Goal: Check status: Check status

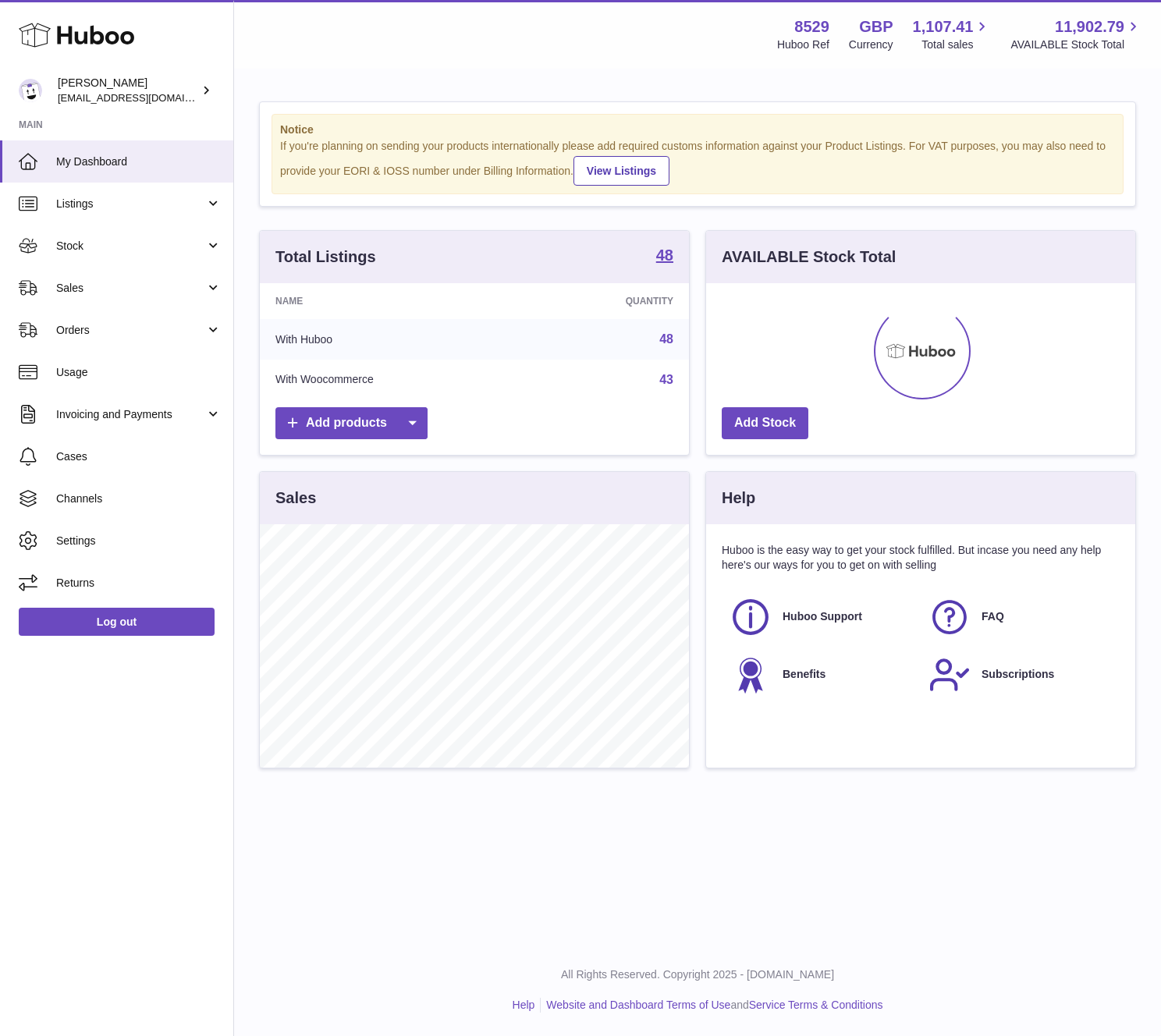
scroll to position [243, 429]
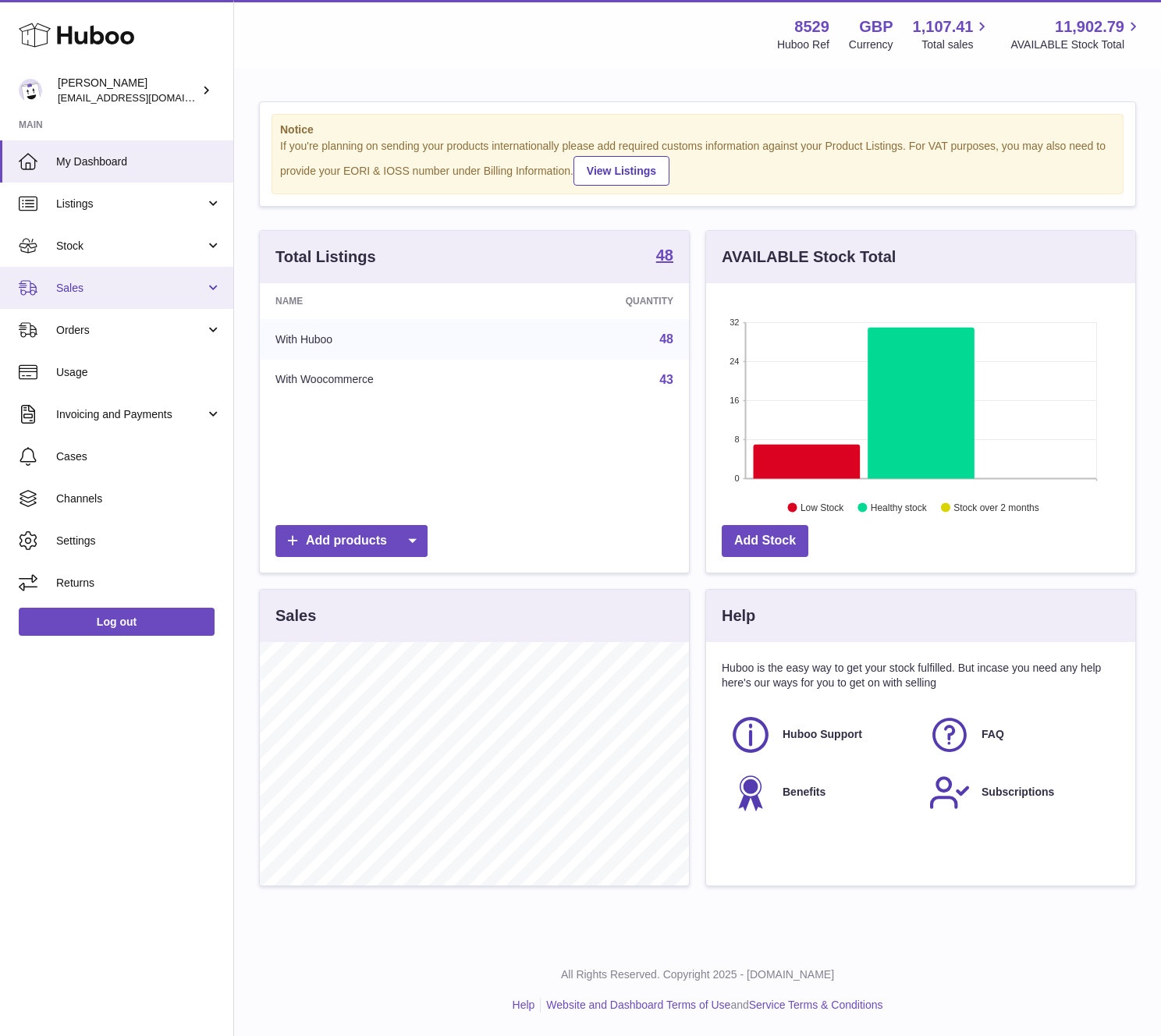
click at [206, 285] on link "Sales" at bounding box center [116, 287] width 233 height 42
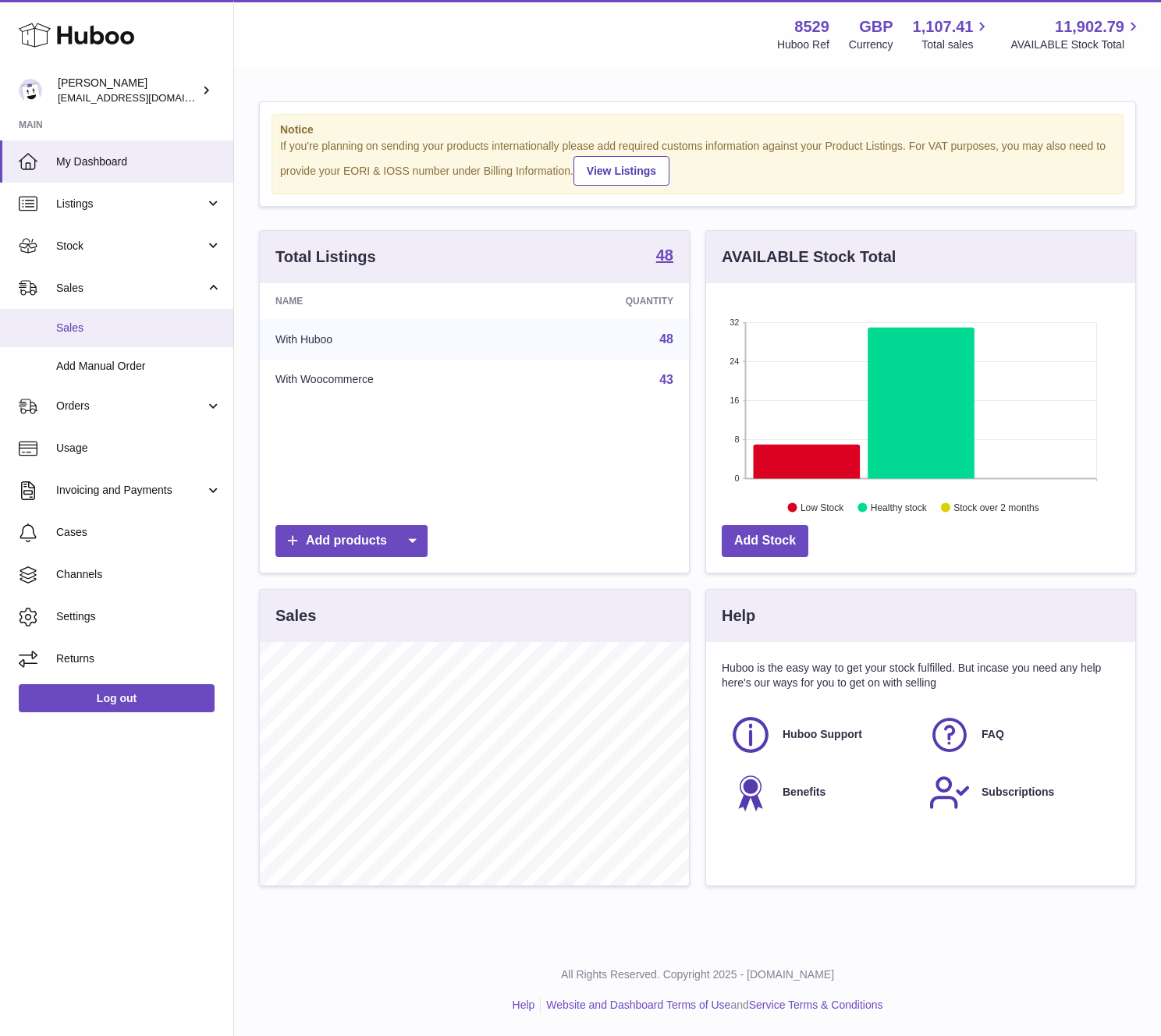
click at [175, 311] on link "Sales" at bounding box center [116, 328] width 233 height 38
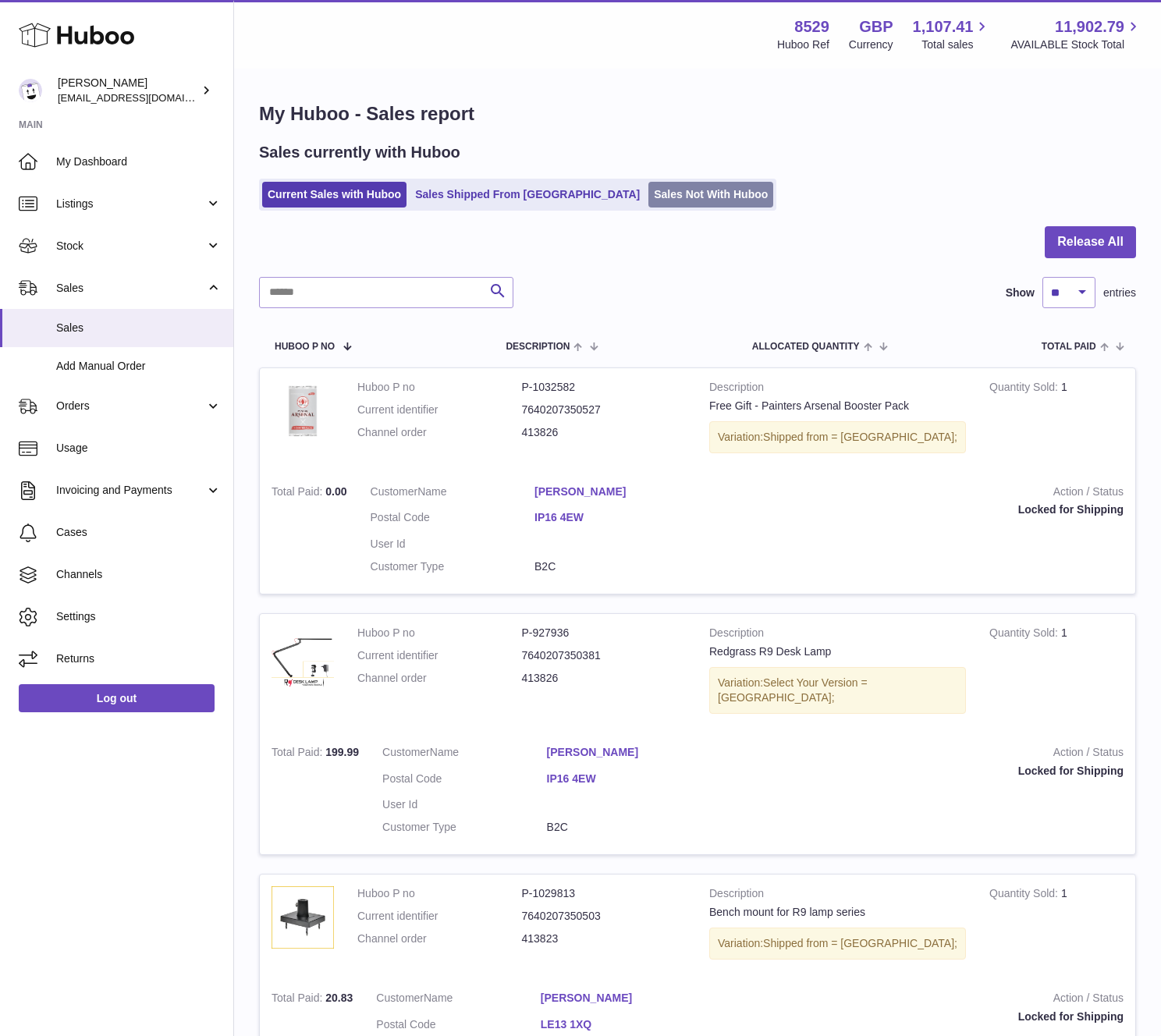
click at [648, 192] on link "Sales Not With Huboo" at bounding box center [711, 194] width 125 height 26
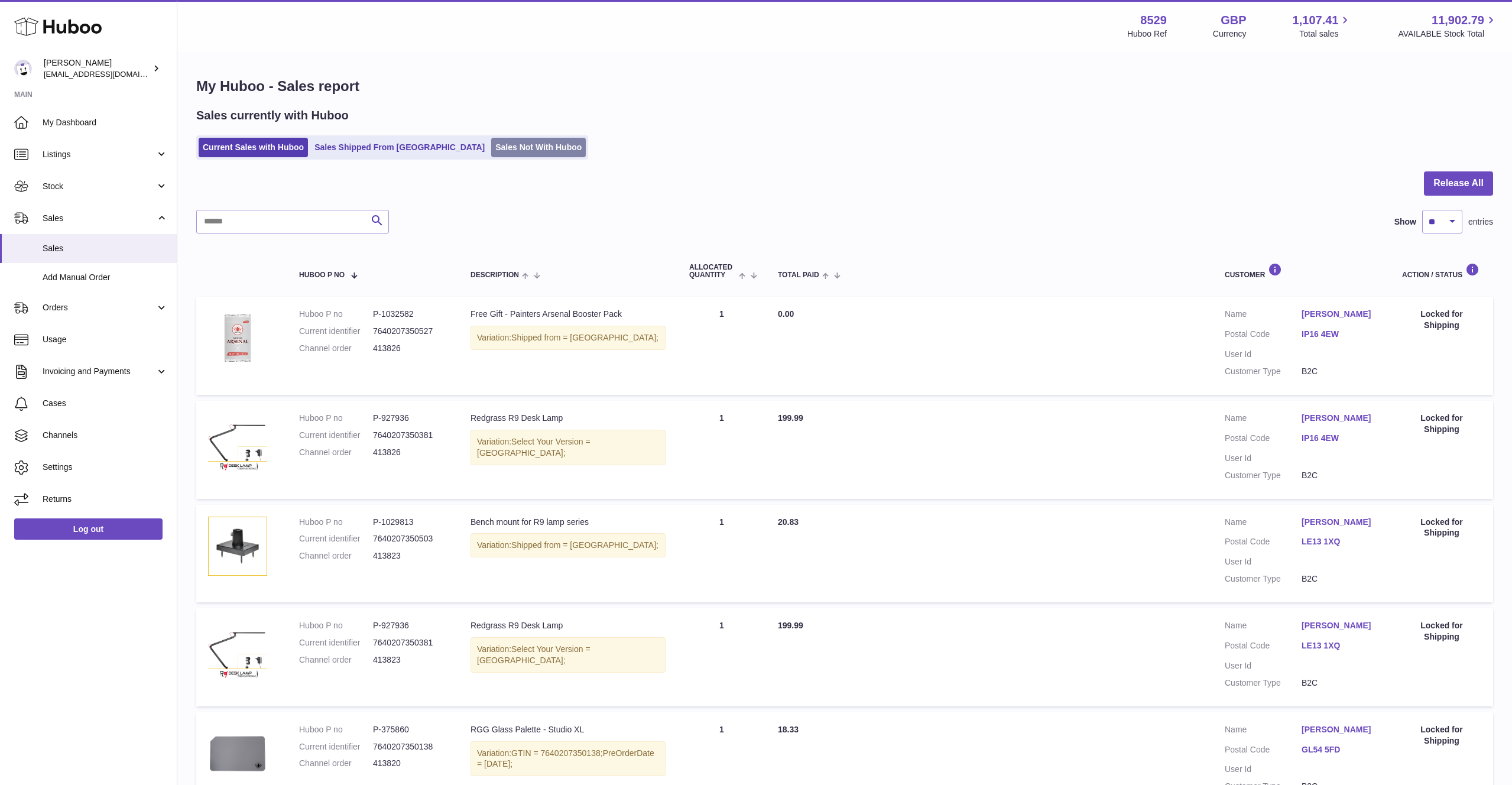
click at [491, 151] on link "Sales Not With Huboo" at bounding box center [539, 147] width 95 height 20
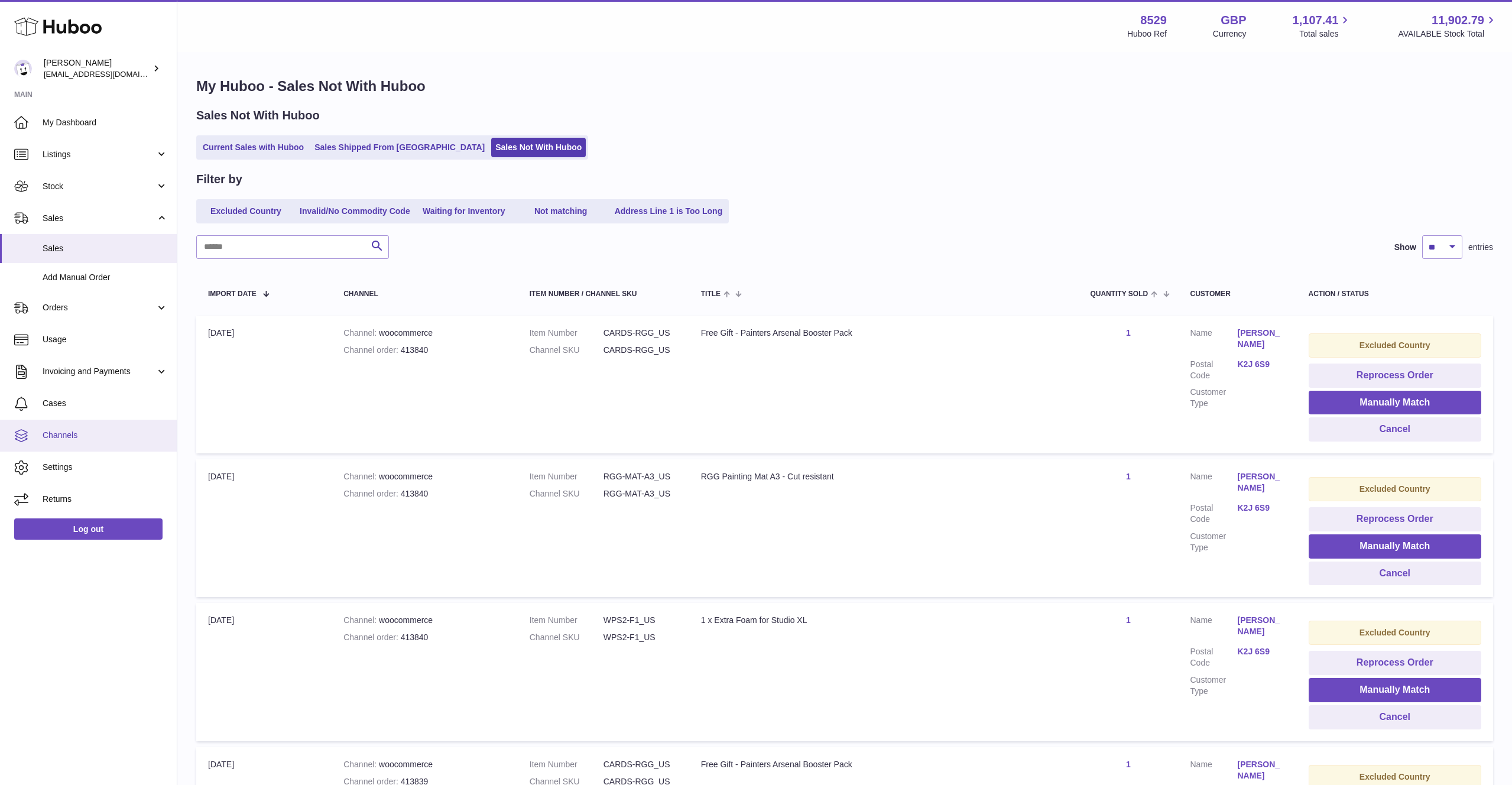
click at [104, 440] on span "Channels" at bounding box center [105, 435] width 125 height 12
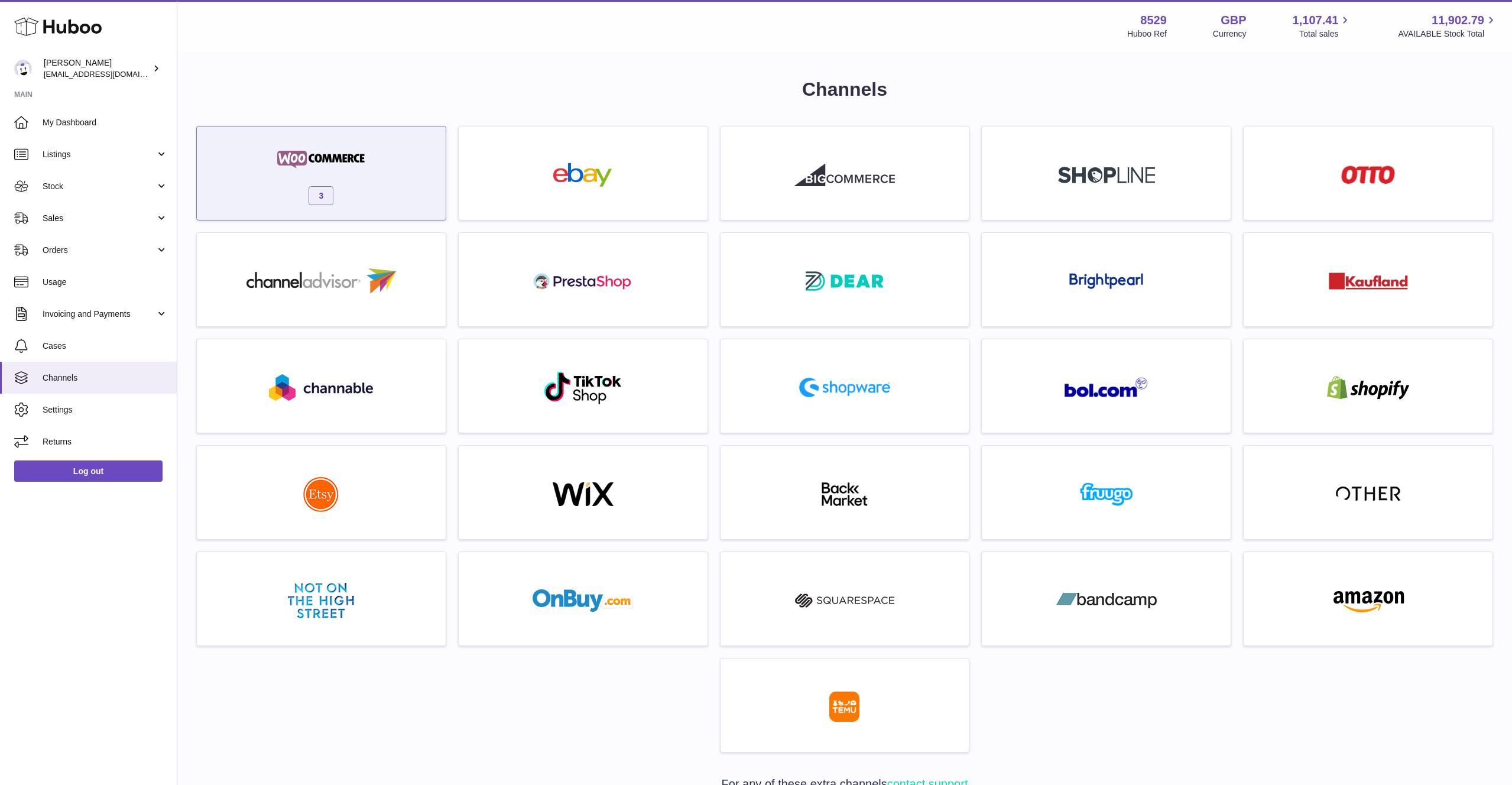
click at [399, 154] on div "3" at bounding box center [321, 176] width 237 height 76
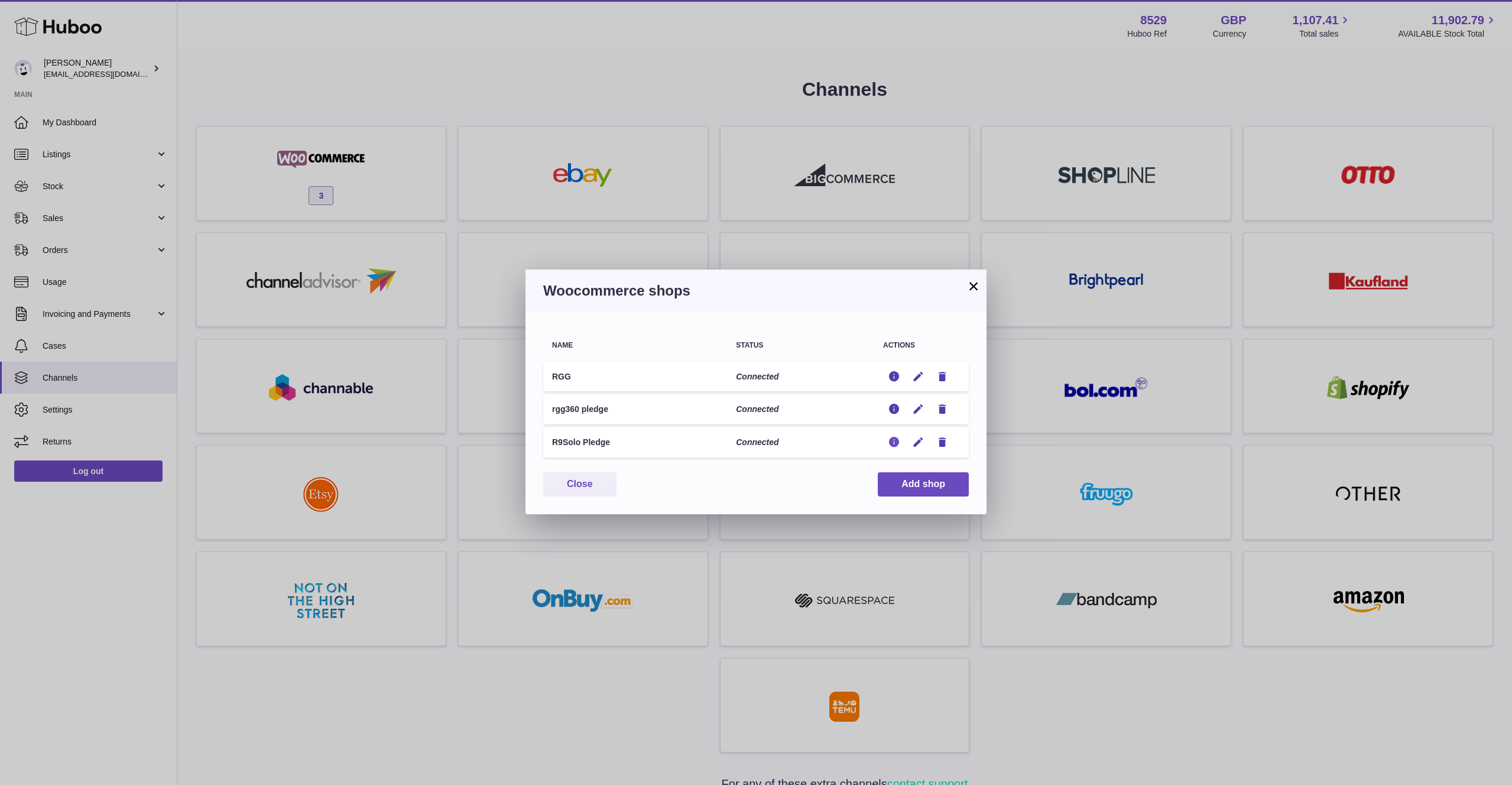
click at [898, 444] on icon "button" at bounding box center [894, 442] width 12 height 12
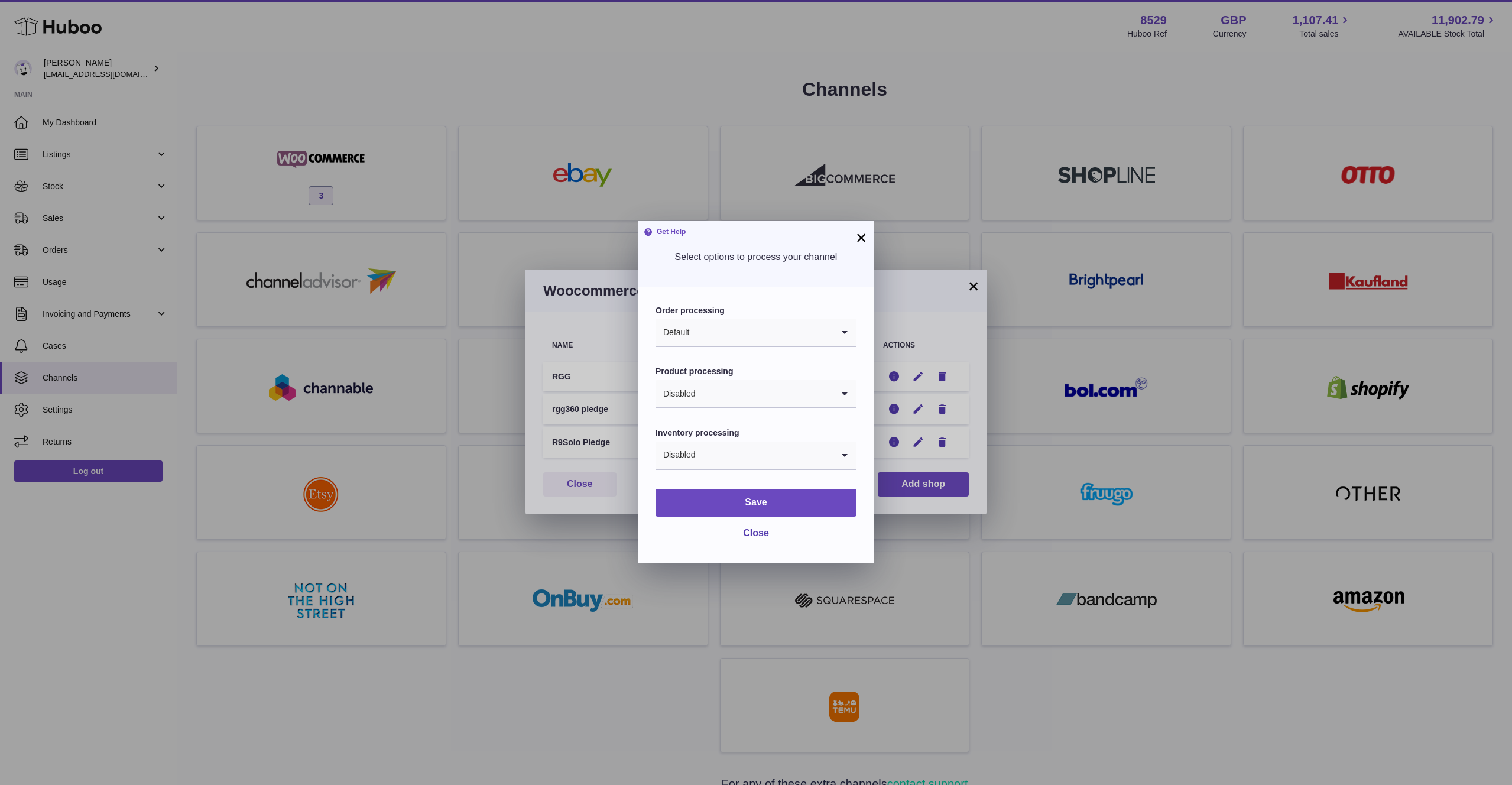
click at [866, 238] on button "×" at bounding box center [861, 237] width 14 height 14
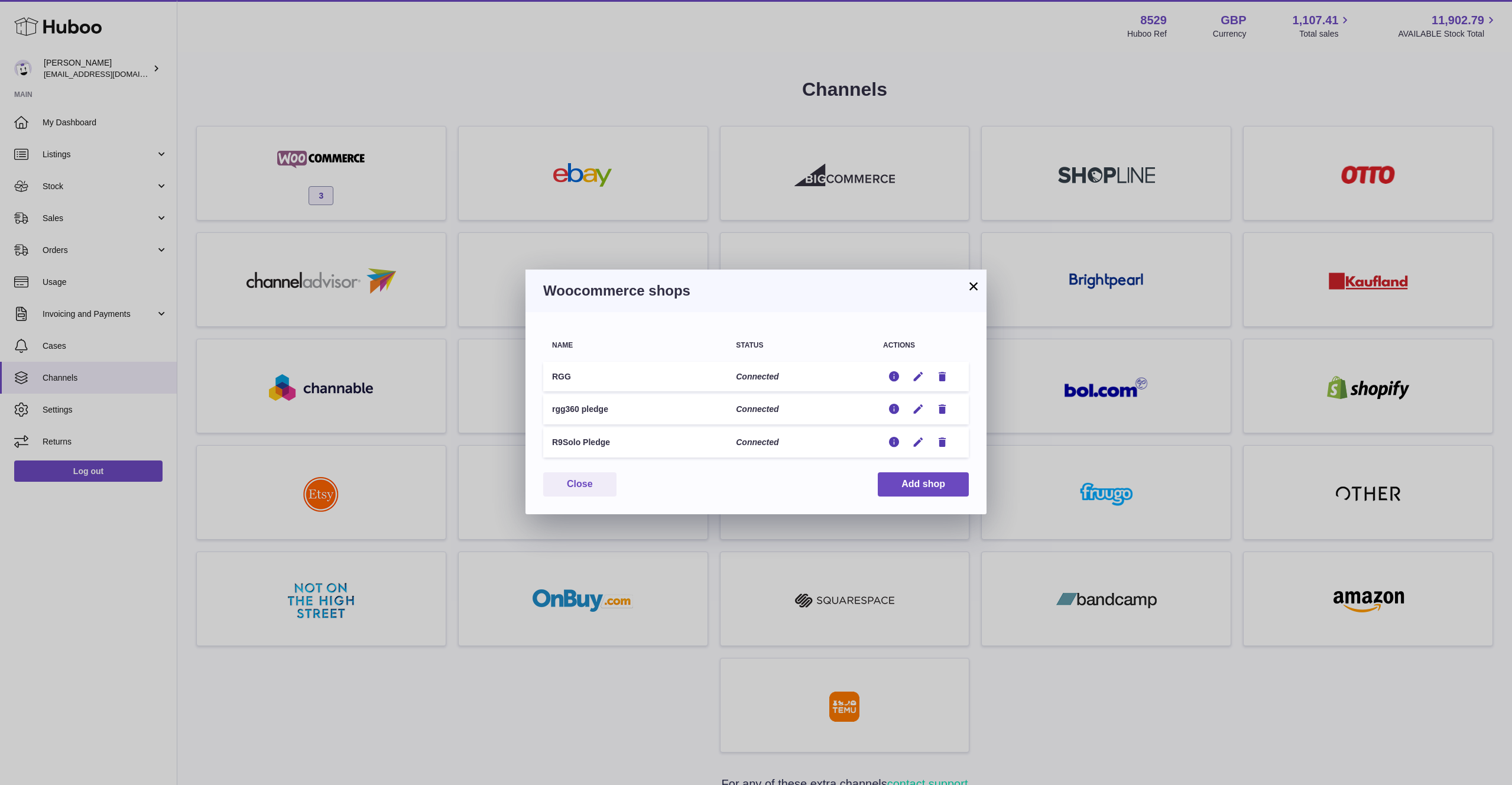
click at [980, 284] on button "×" at bounding box center [973, 286] width 14 height 14
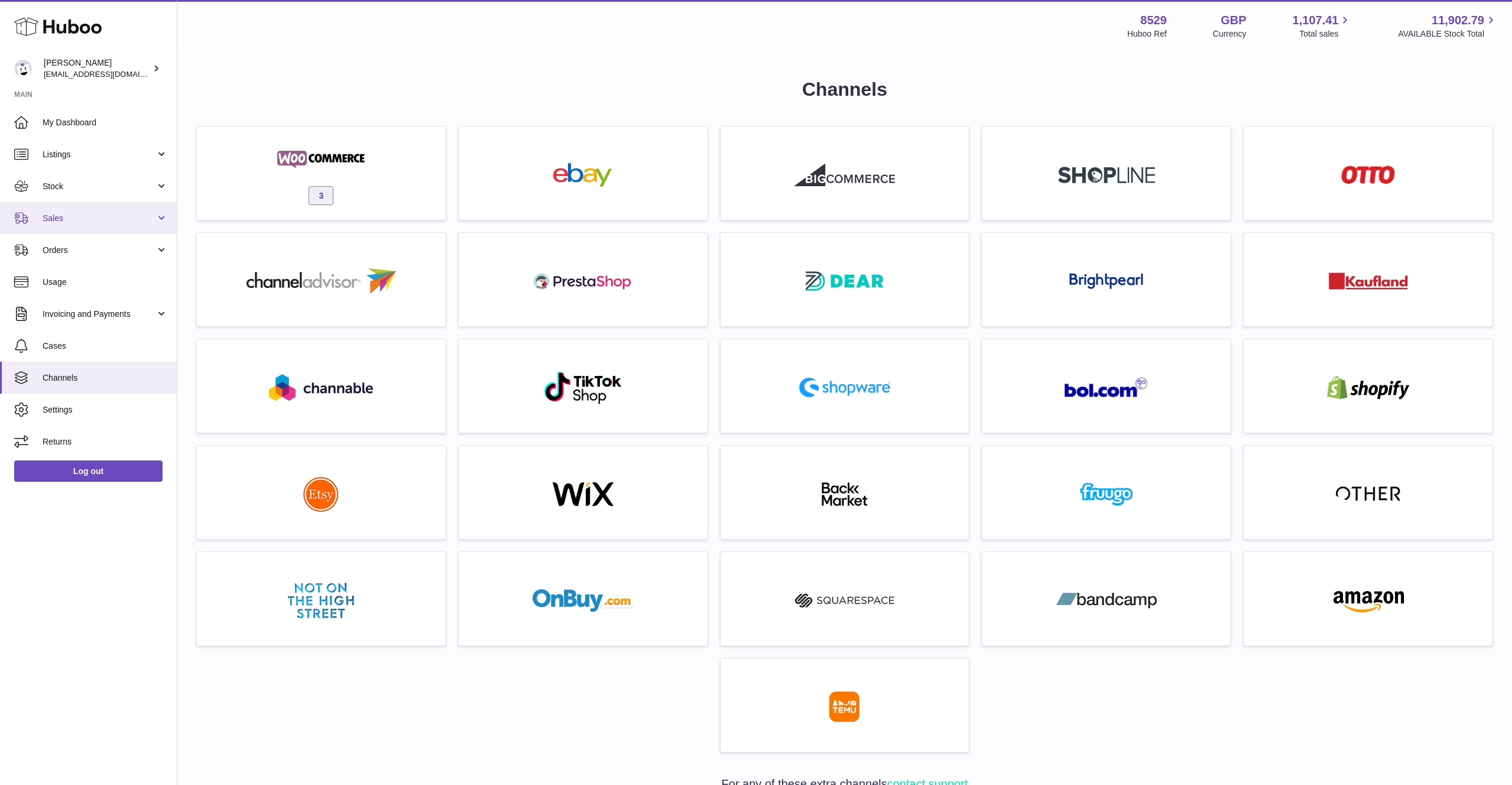
click at [79, 232] on link "Sales" at bounding box center [88, 217] width 177 height 32
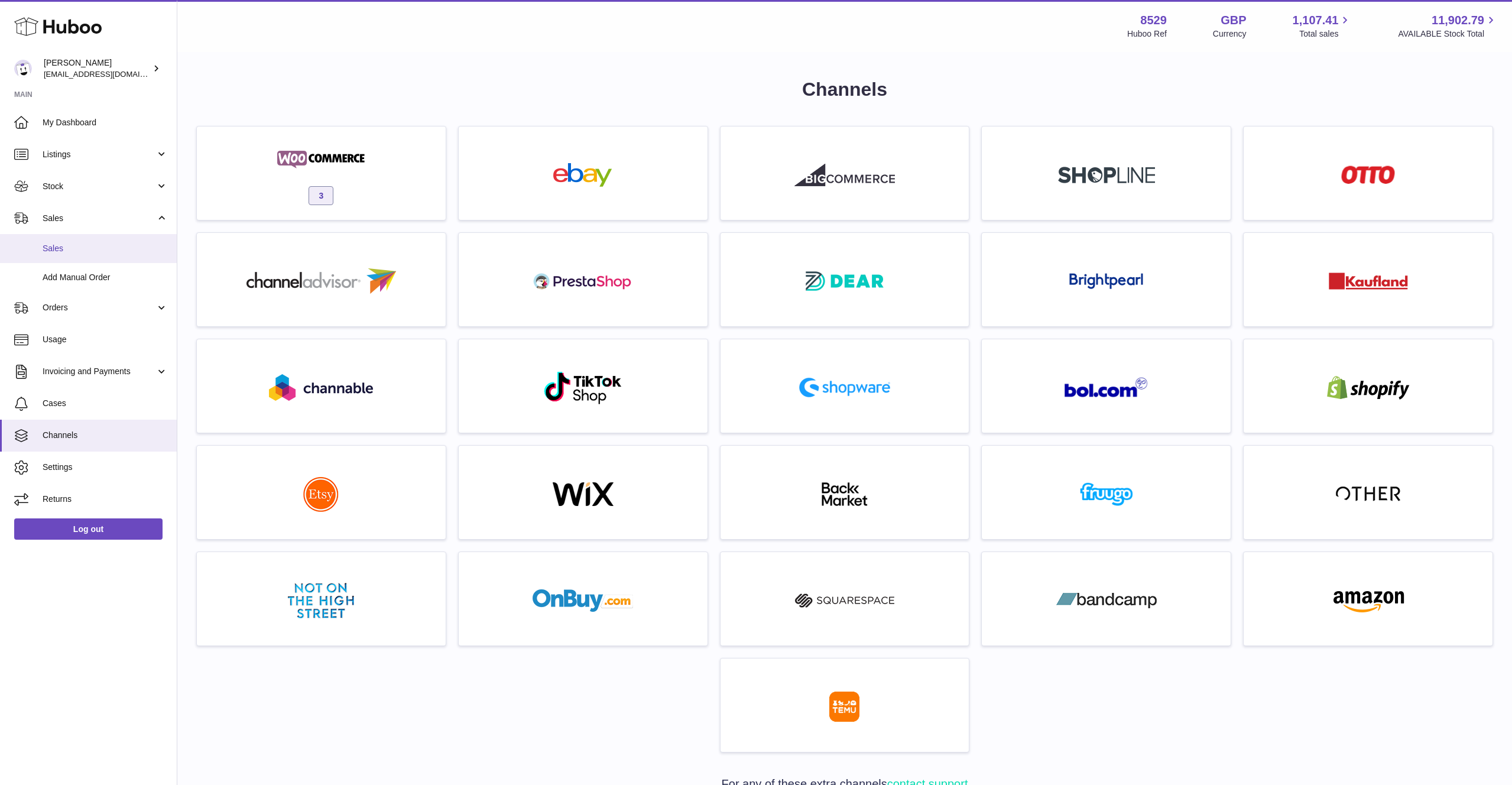
click at [81, 256] on link "Sales" at bounding box center [88, 249] width 177 height 29
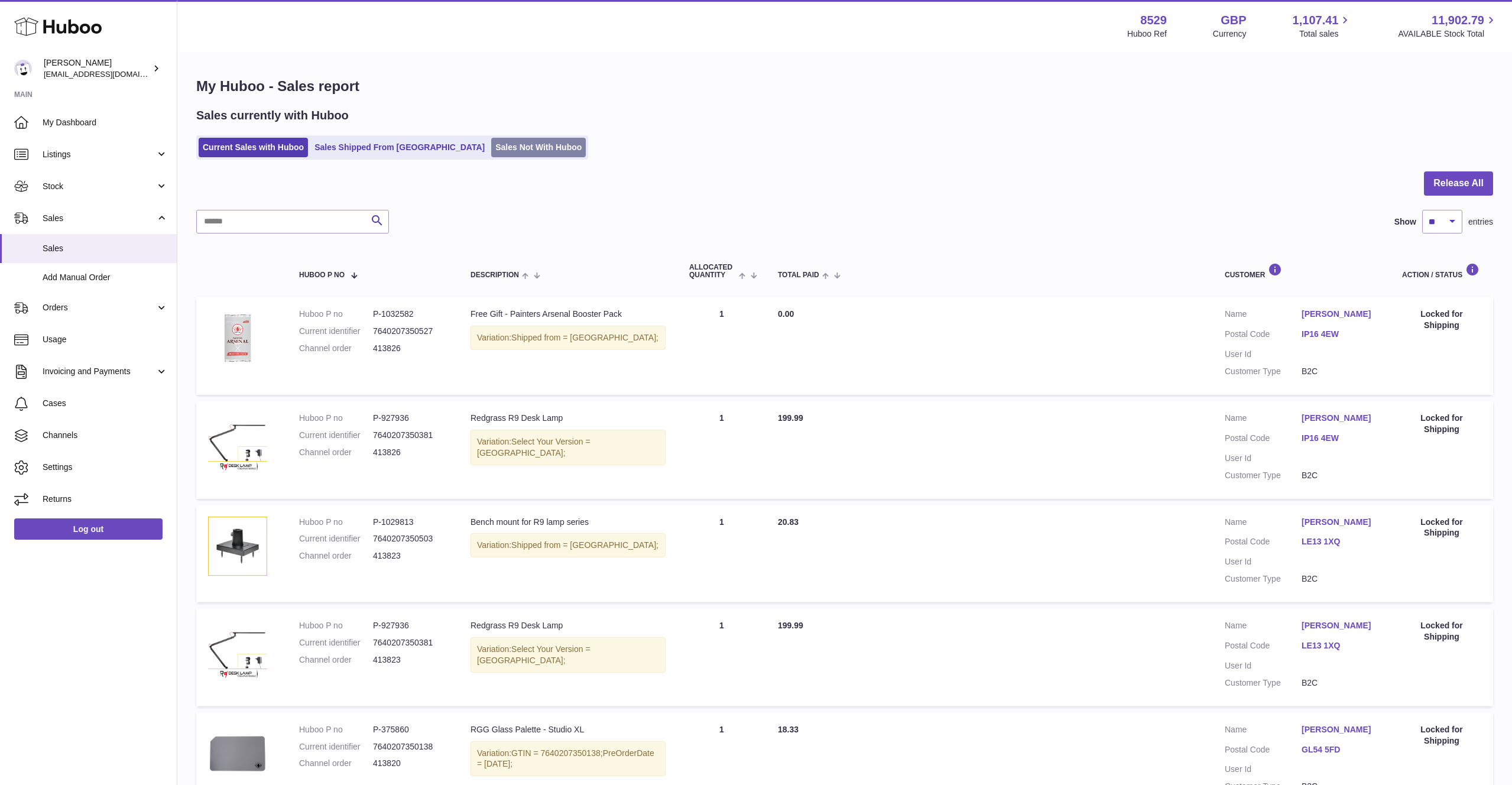
click at [491, 143] on link "Sales Not With Huboo" at bounding box center [539, 147] width 95 height 20
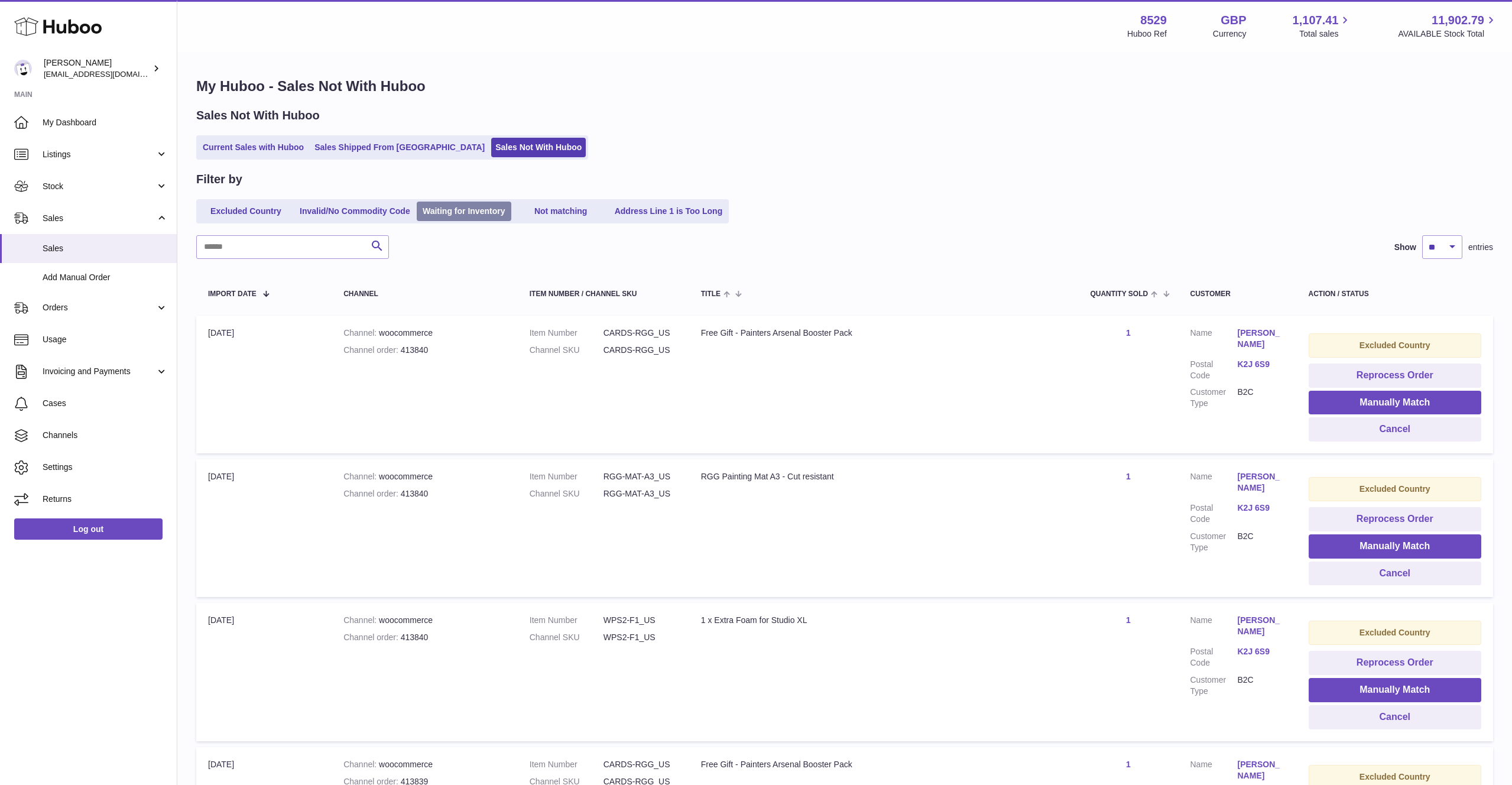
click at [467, 211] on link "Waiting for Inventory" at bounding box center [464, 211] width 95 height 20
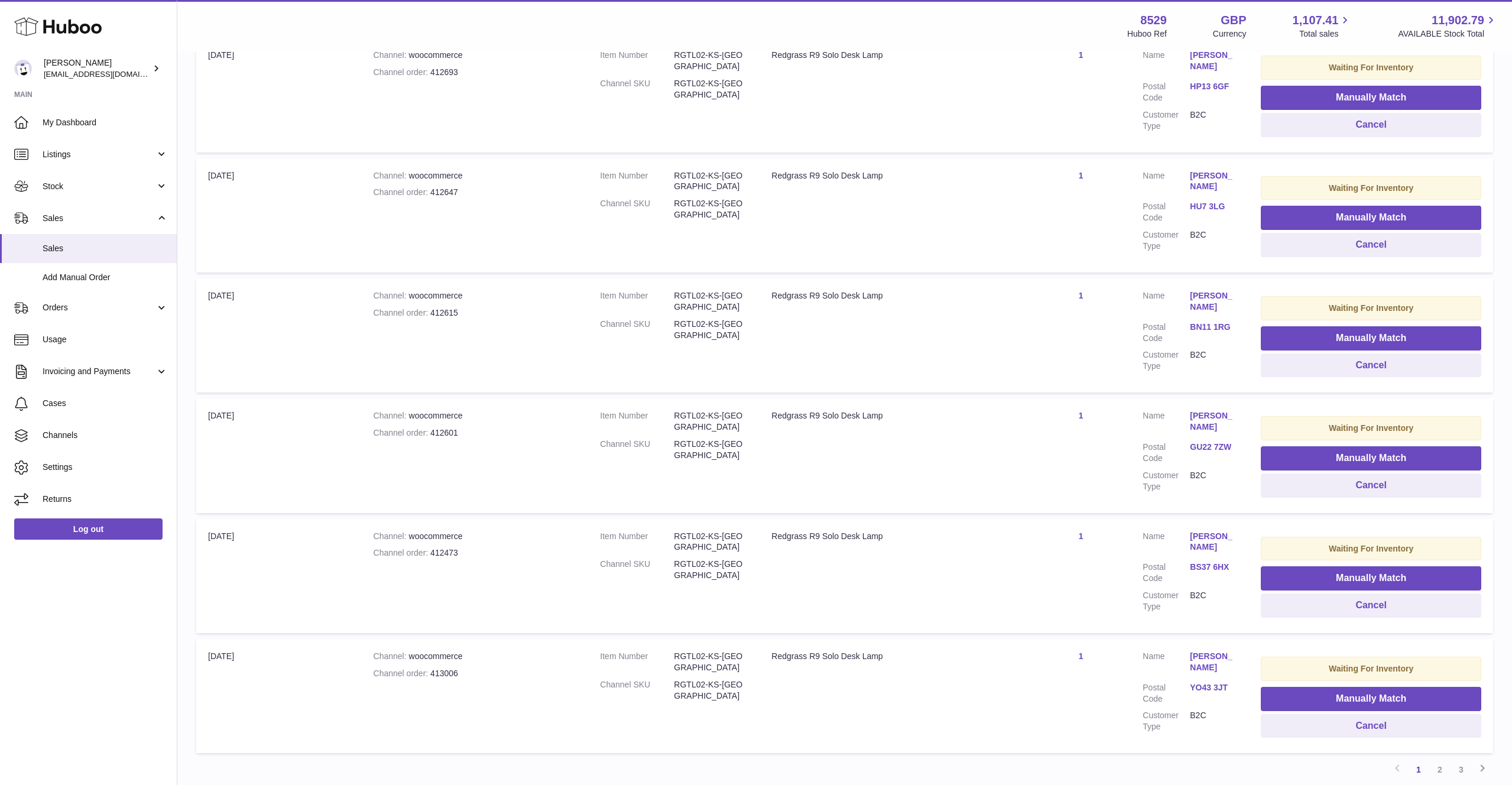
scroll to position [849, 0]
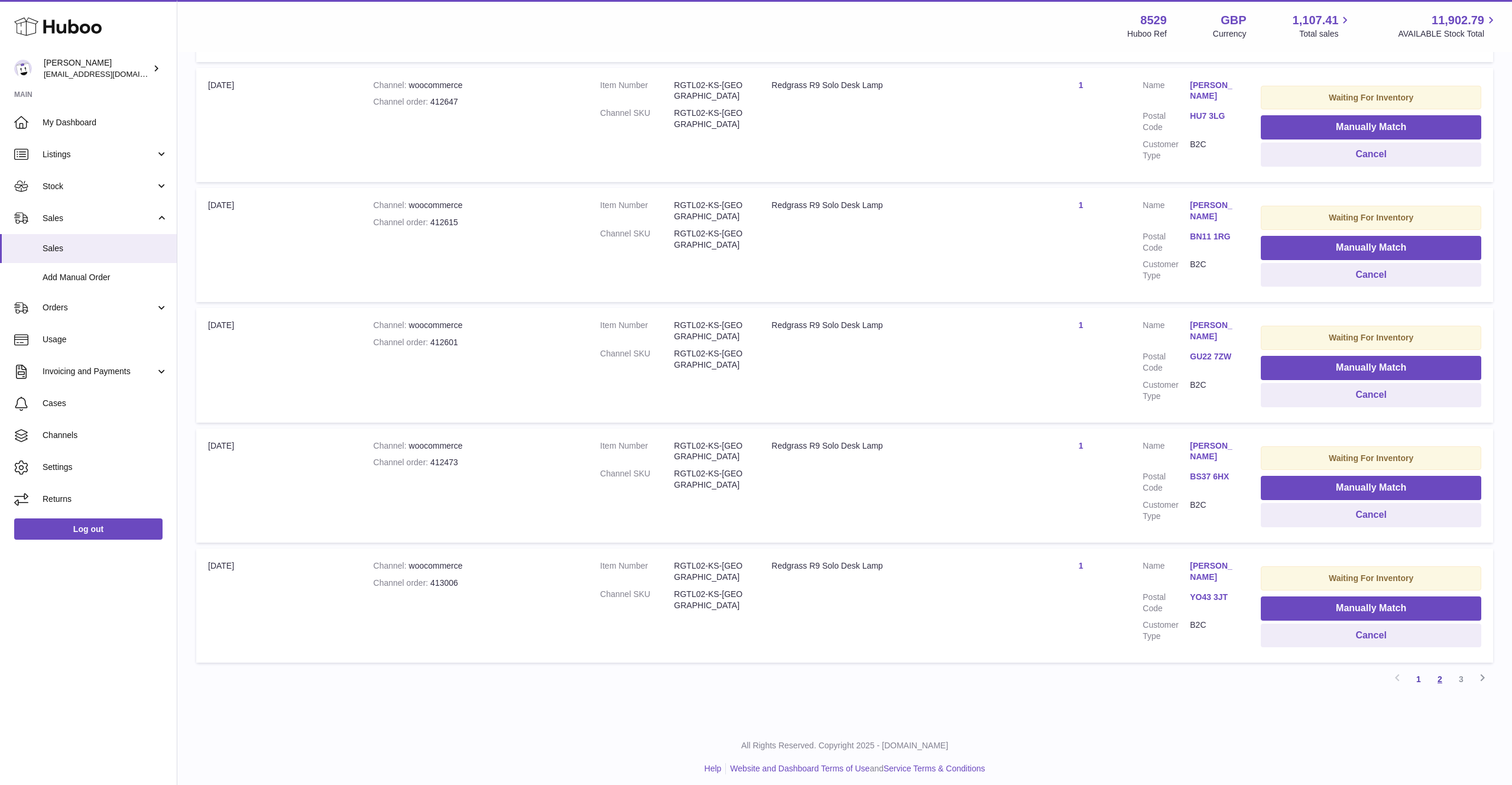
click at [1439, 681] on link "2" at bounding box center [1440, 679] width 21 height 21
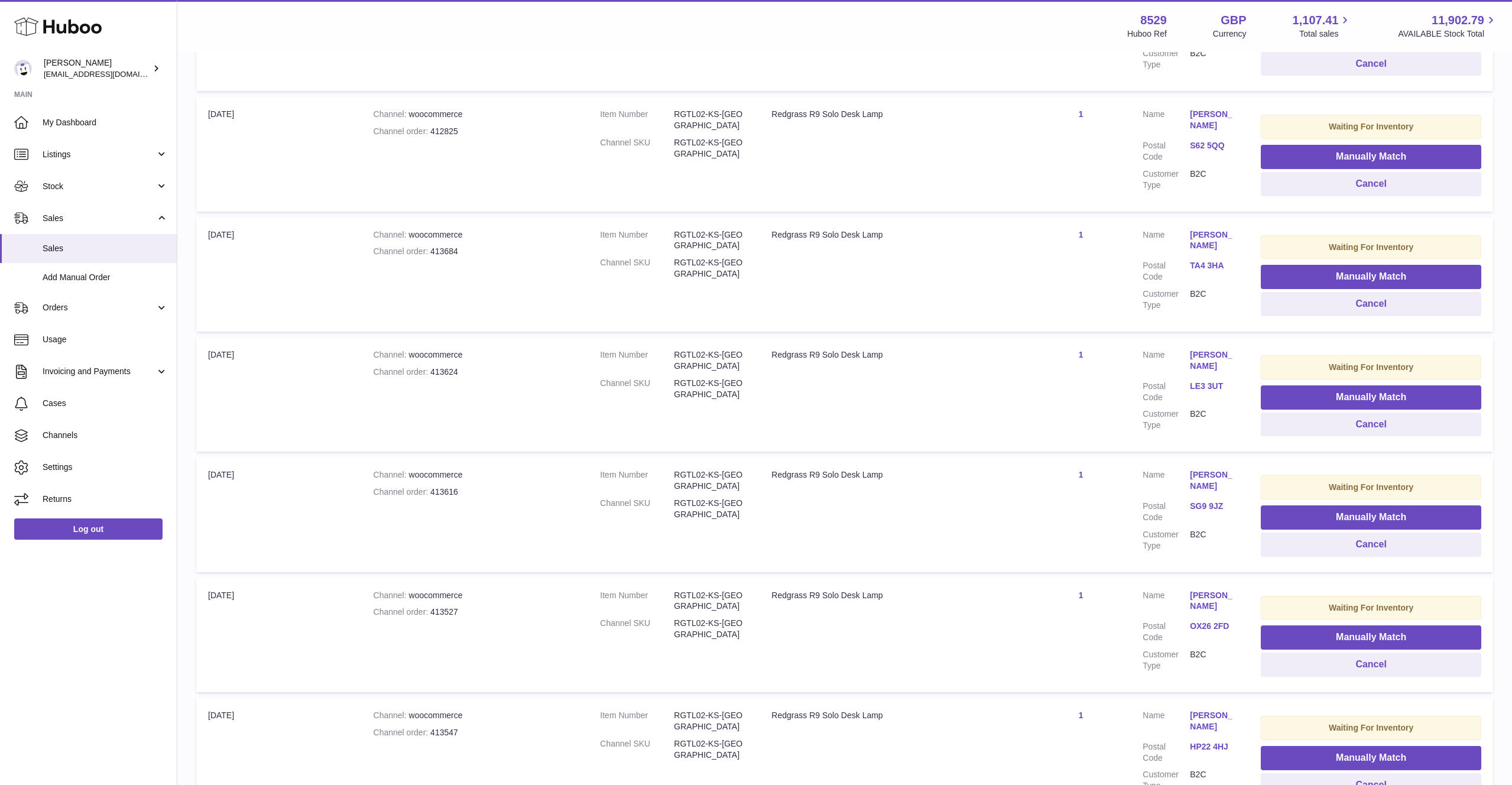
scroll to position [852, 0]
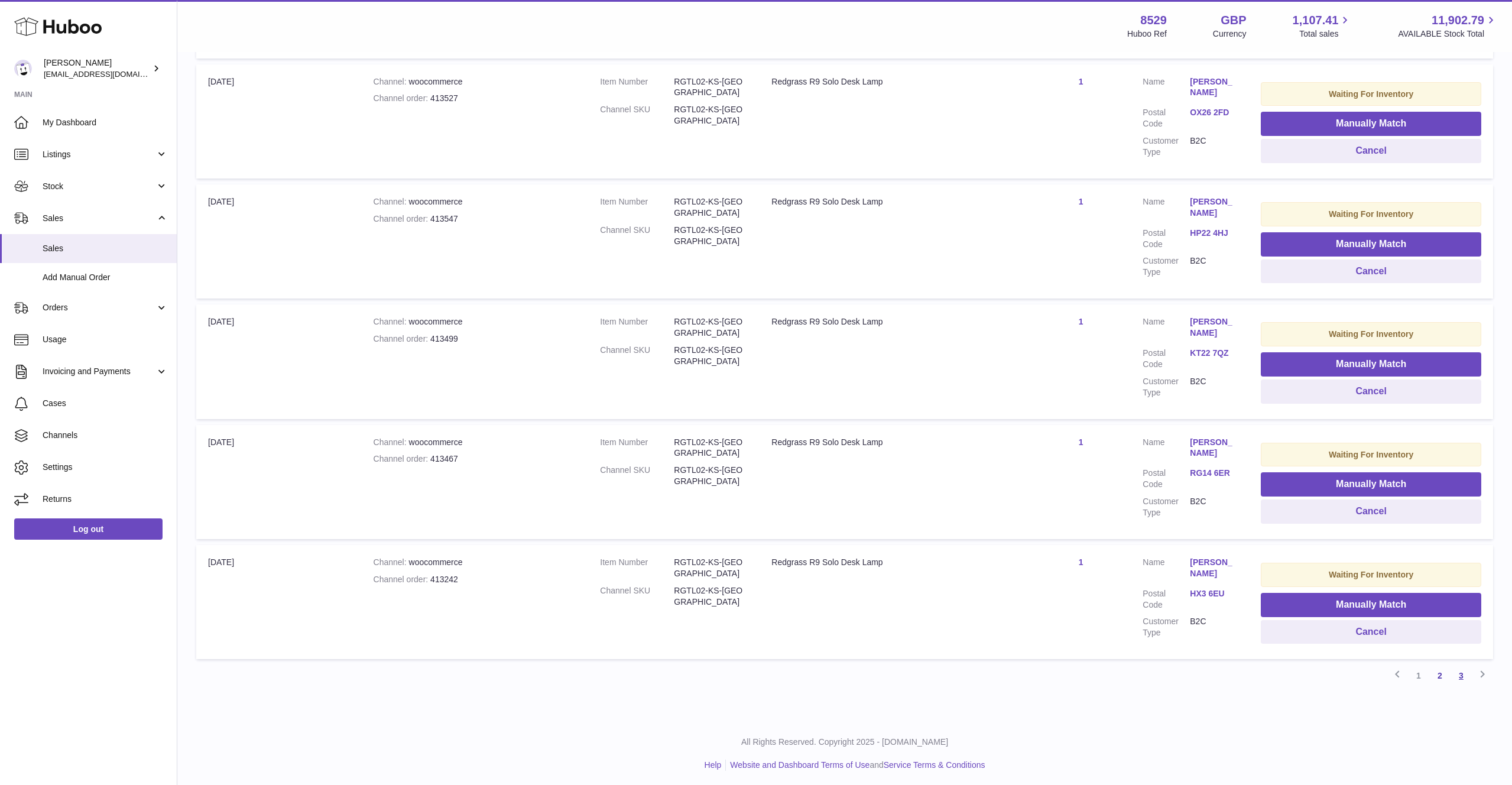
click at [1463, 674] on link "3" at bounding box center [1461, 675] width 21 height 21
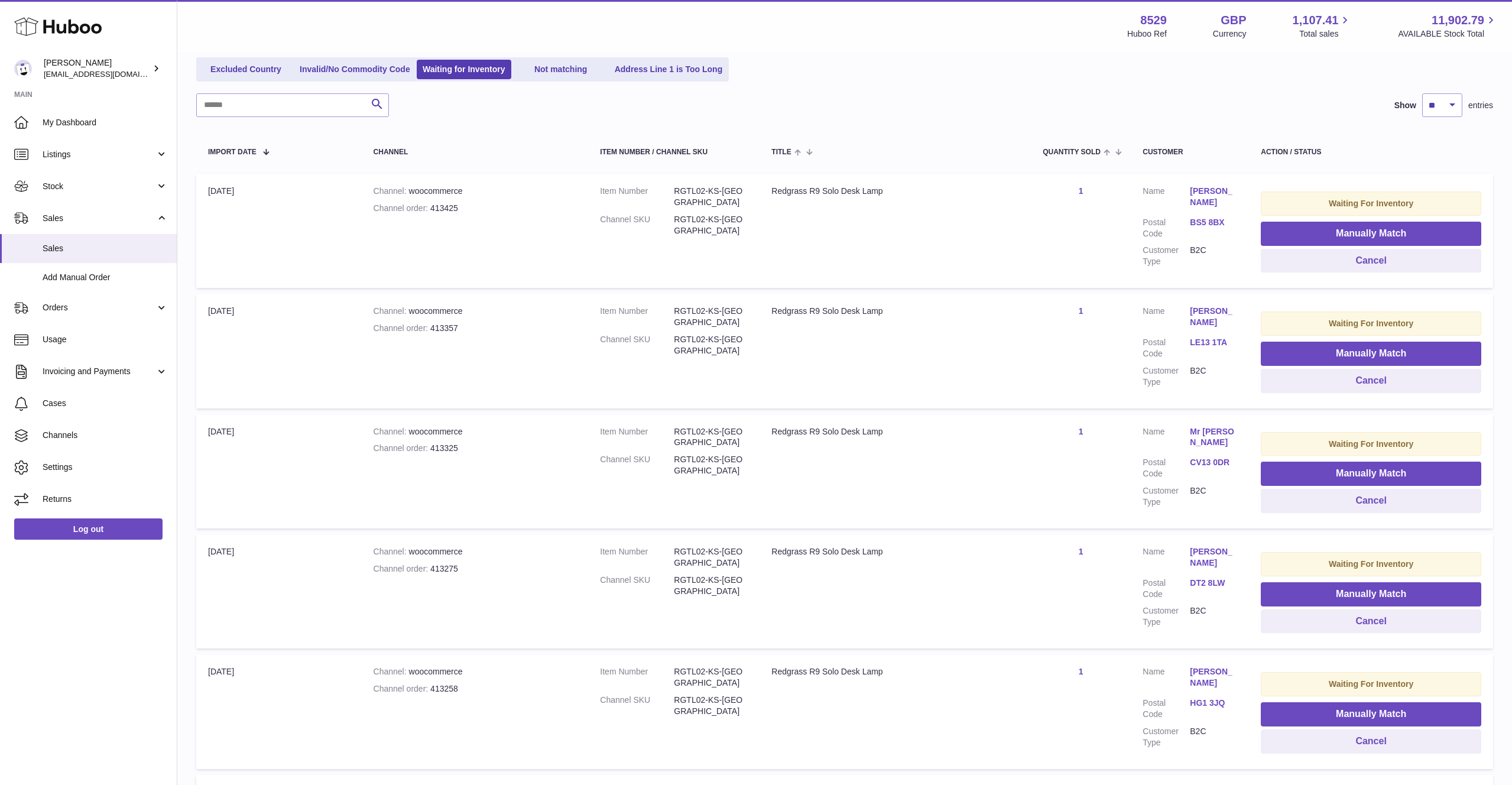
scroll to position [375, 0]
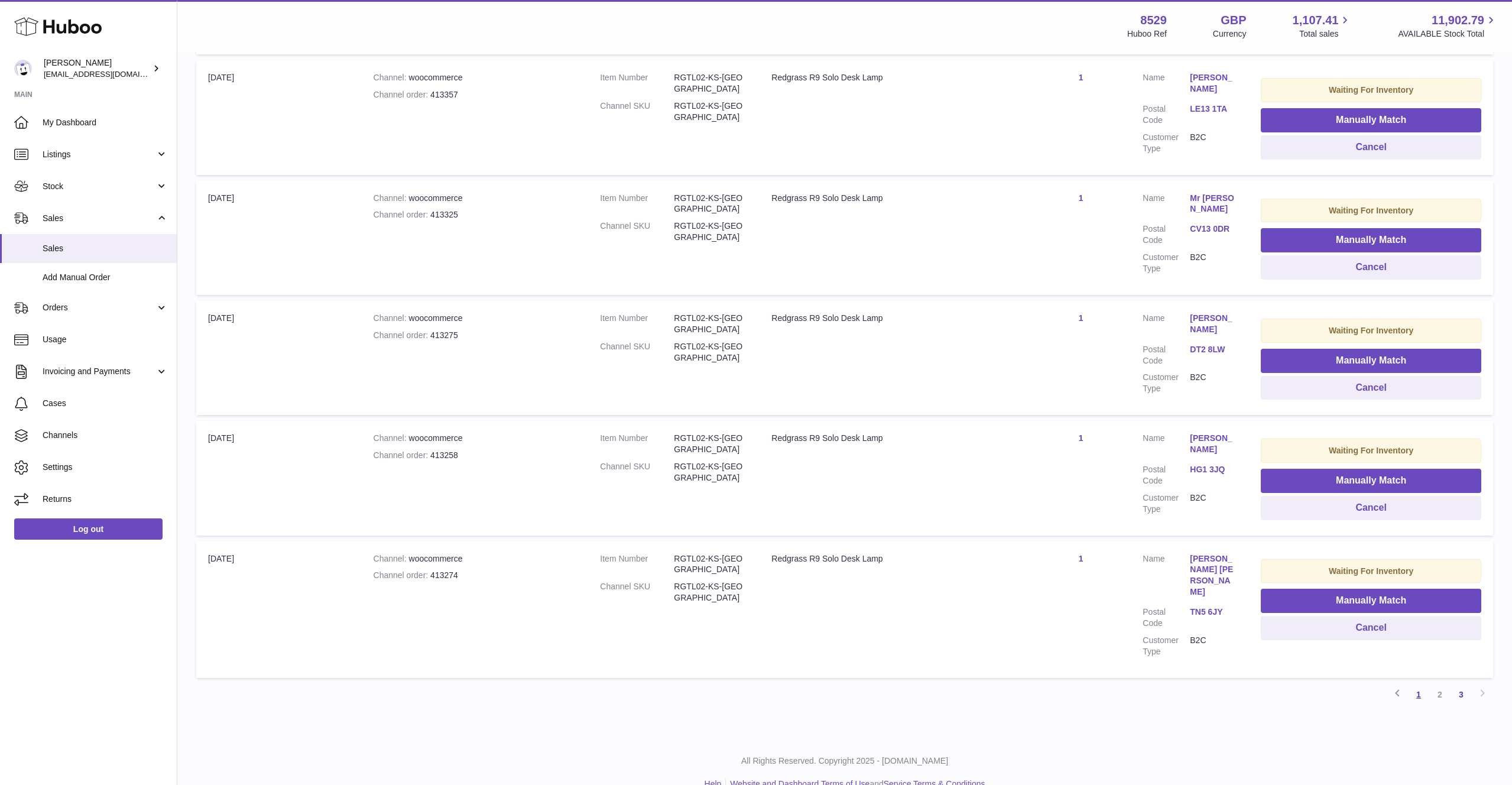
click at [1423, 684] on link "1" at bounding box center [1419, 694] width 21 height 21
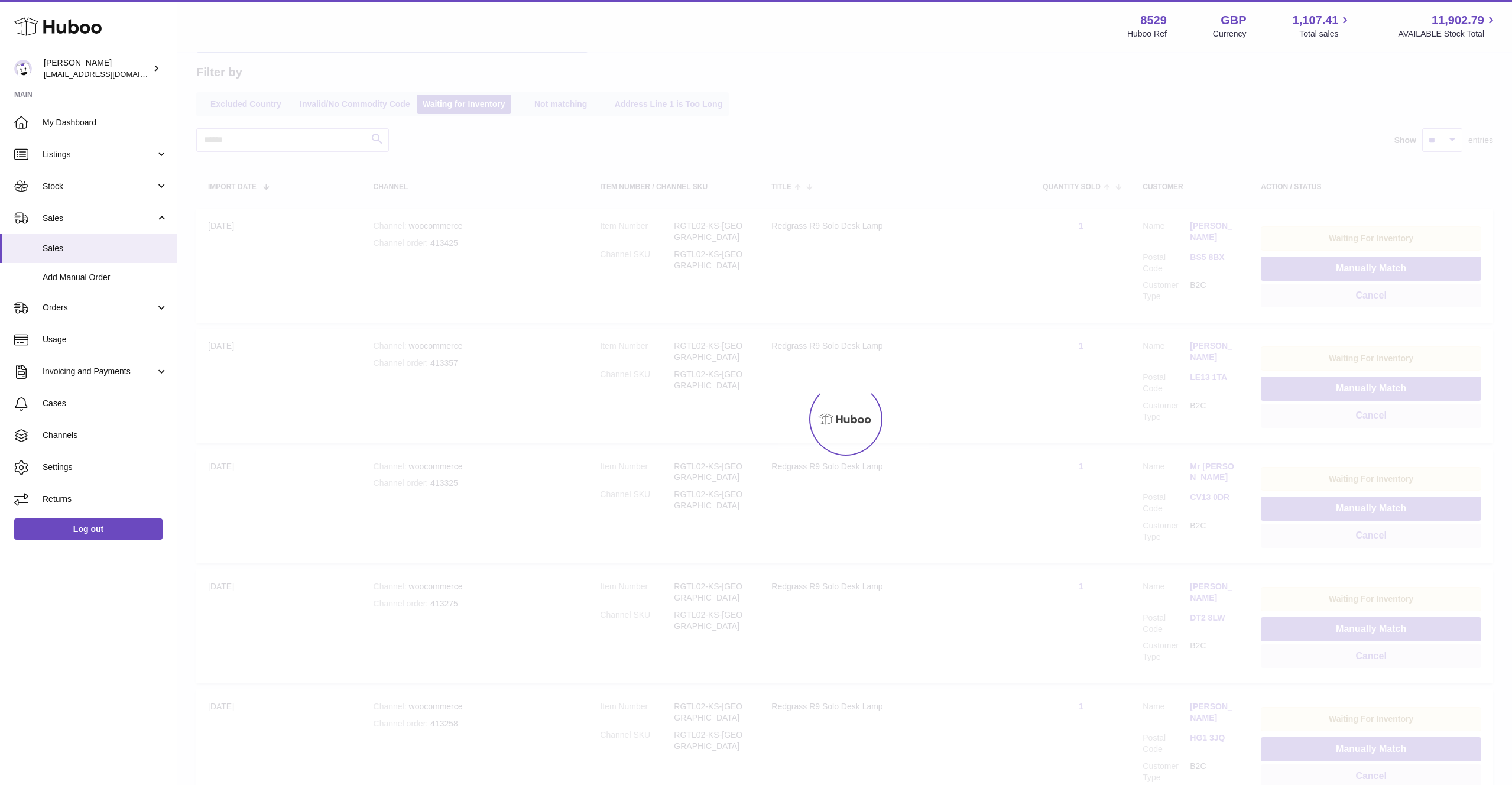
scroll to position [54, 0]
